Goal: Navigation & Orientation: Go to known website

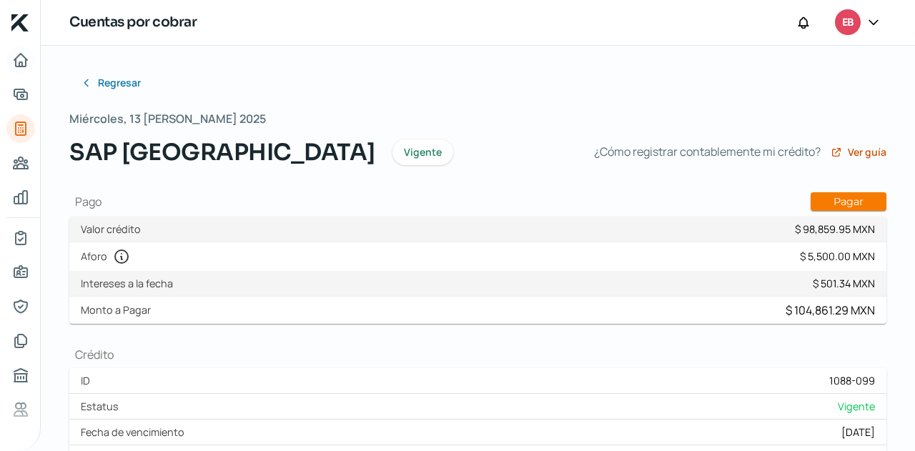
click at [34, 66] on nav at bounding box center [20, 240] width 40 height 388
click at [24, 62] on icon "Inicio" at bounding box center [20, 60] width 13 height 13
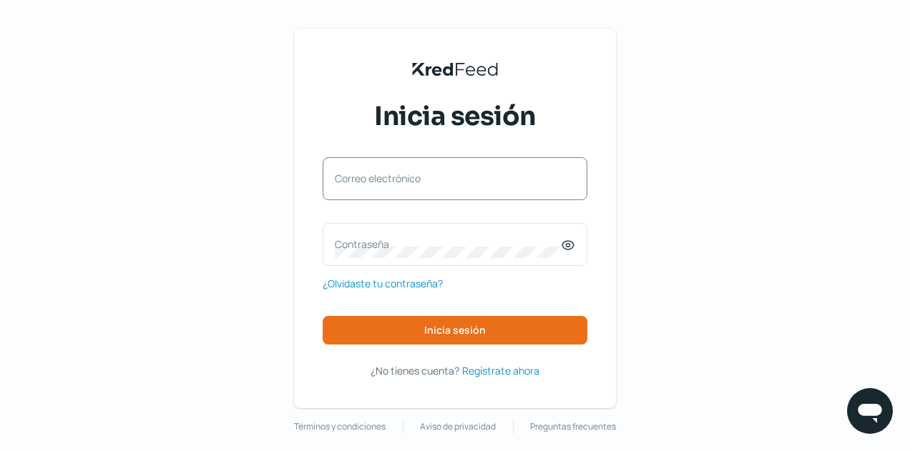
click at [426, 196] on div "Correo electrónico" at bounding box center [455, 178] width 265 height 43
click at [421, 187] on input "Correo electrónico" at bounding box center [455, 185] width 240 height 13
type input "finanzas@ebombo.com"
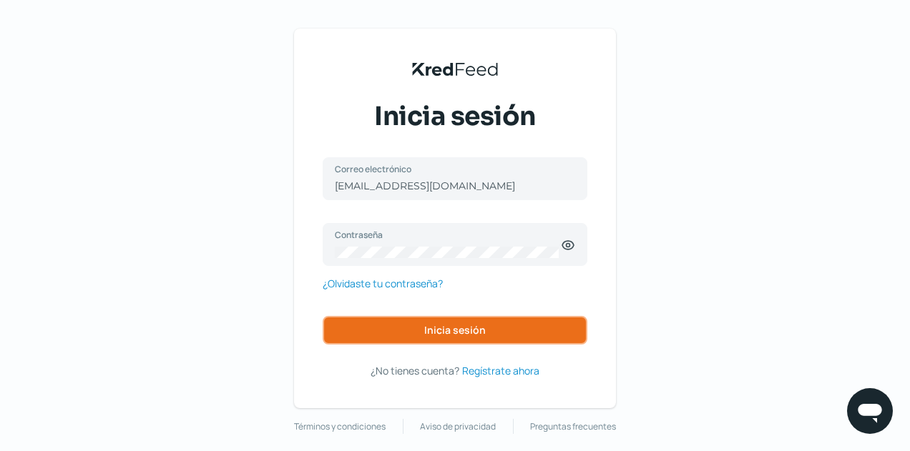
click at [473, 320] on button "Inicia sesión" at bounding box center [455, 330] width 265 height 29
